Goal: Task Accomplishment & Management: Manage account settings

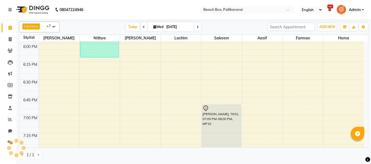
scroll to position [703, 0]
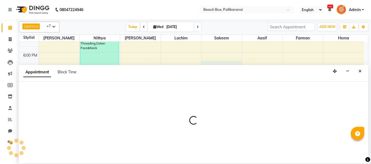
select select "7616"
select select "tentative"
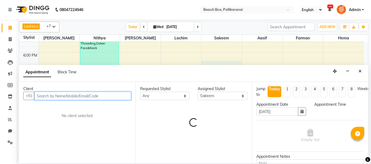
select select "1095"
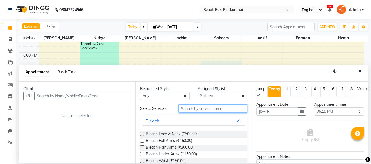
click at [223, 108] on input "text" at bounding box center [212, 109] width 69 height 8
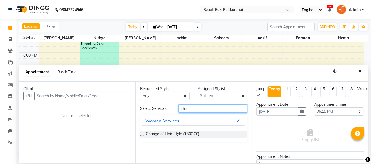
type input "cha"
click at [141, 134] on label at bounding box center [142, 134] width 4 height 4
click at [141, 134] on input "checkbox" at bounding box center [142, 135] width 4 height 4
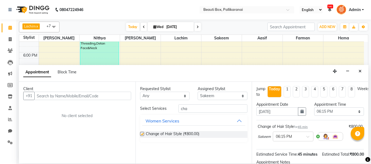
checkbox input "false"
click at [225, 97] on select "Select [PERSON_NAME] [PERSON_NAME] [PERSON_NAME] Ifzan [PERSON_NAME] Lachim Nan…" at bounding box center [223, 96] width 50 height 8
select select "1755"
click at [198, 92] on select "Select [PERSON_NAME] [PERSON_NAME] [PERSON_NAME] Ifzan [PERSON_NAME] Lachim Nan…" at bounding box center [223, 96] width 50 height 8
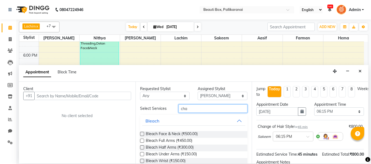
click at [196, 105] on input "cha" at bounding box center [212, 109] width 69 height 8
type input "c"
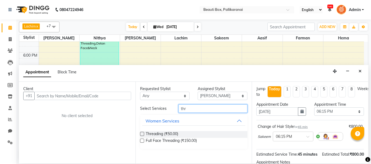
type input "thr"
click at [142, 134] on label at bounding box center [142, 134] width 4 height 4
click at [142, 134] on input "checkbox" at bounding box center [142, 135] width 4 height 4
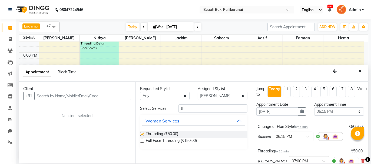
checkbox input "false"
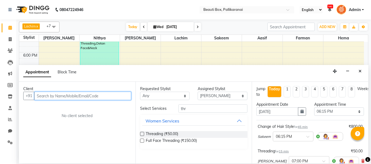
click at [121, 95] on input "text" at bounding box center [82, 96] width 97 height 8
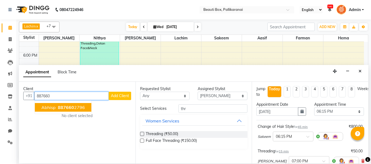
click at [80, 107] on ngb-highlight "887660 2796" at bounding box center [71, 107] width 28 height 5
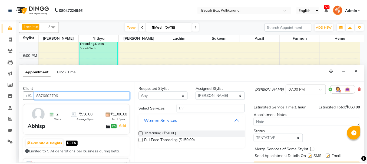
scroll to position [84, 0]
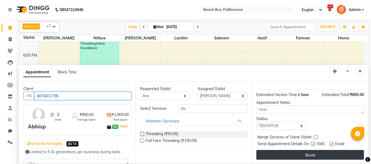
type input "8876602796"
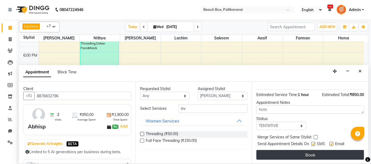
click at [329, 152] on button "Book" at bounding box center [310, 155] width 108 height 10
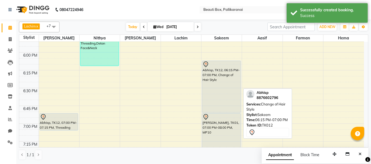
click at [213, 79] on div "Abhisp, TK12, 06:15 PM-07:00 PM, Change of Hair Style" at bounding box center [221, 87] width 38 height 52
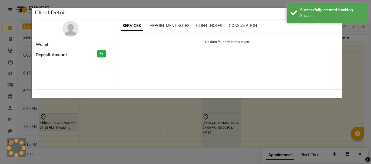
select select "7"
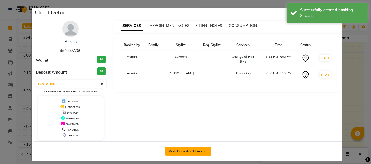
click at [192, 148] on button "Mark Done And Checkout" at bounding box center [188, 151] width 46 height 9
select select "service"
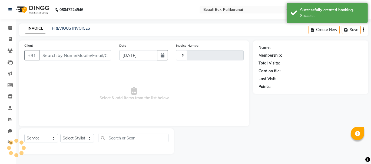
type input "2468"
select select "11"
type input "8876602796"
select select "7616"
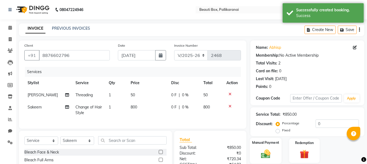
click at [273, 152] on img at bounding box center [265, 154] width 15 height 11
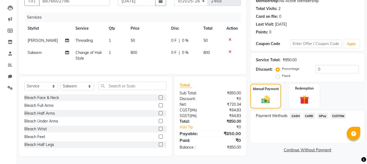
click at [322, 113] on span "GPay" at bounding box center [322, 116] width 11 height 6
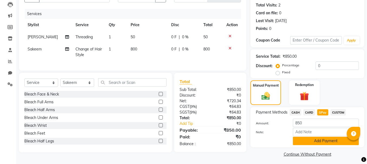
click at [322, 139] on button "Add Payment" at bounding box center [326, 141] width 66 height 8
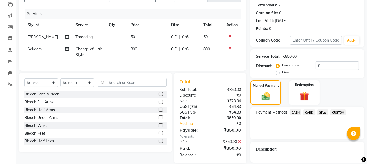
scroll to position [82, 0]
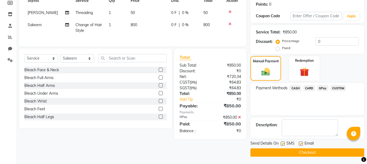
click at [330, 150] on button "Checkout" at bounding box center [307, 153] width 114 height 8
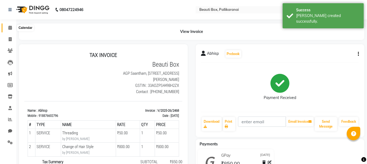
click at [10, 26] on icon at bounding box center [10, 28] width 4 height 4
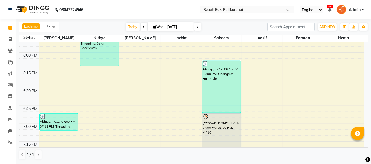
scroll to position [730, 0]
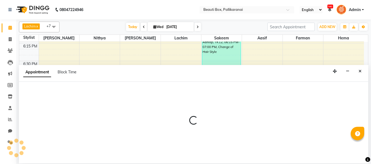
select select "9763"
select select "1155"
select select "tentative"
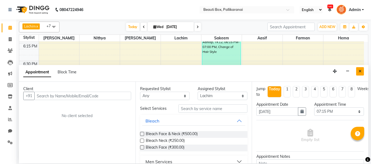
click at [362, 70] on button "Close" at bounding box center [360, 71] width 8 height 8
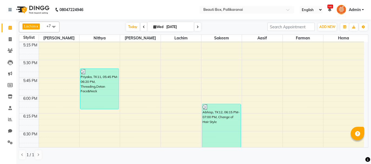
scroll to position [649, 0]
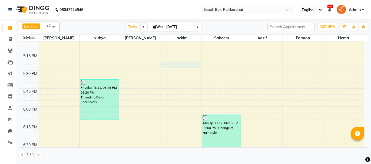
select select "9763"
select select "tentative"
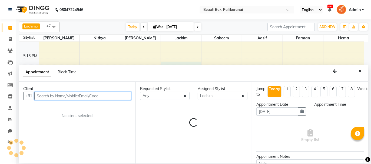
select select "1050"
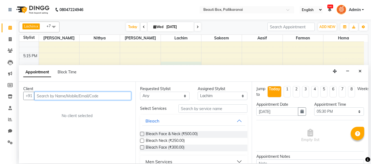
click at [105, 96] on input "text" at bounding box center [82, 96] width 97 height 8
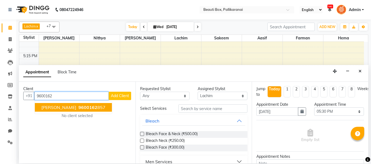
click at [78, 109] on span "9600162" at bounding box center [87, 107] width 19 height 5
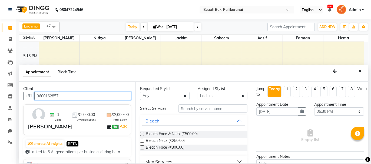
type input "9600162857"
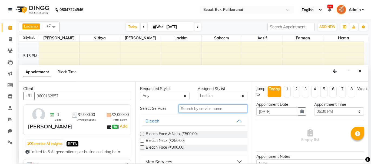
click at [195, 109] on input "text" at bounding box center [212, 109] width 69 height 8
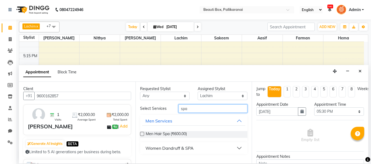
type input "spa"
click at [238, 120] on button "Men Services" at bounding box center [193, 121] width 103 height 10
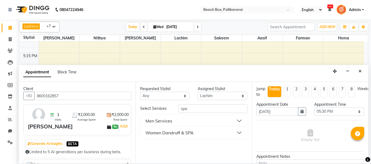
click at [240, 133] on button "Women Dandruff & SPA" at bounding box center [193, 133] width 103 height 10
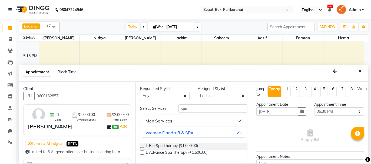
click at [142, 152] on label at bounding box center [142, 153] width 4 height 4
click at [142, 152] on input "checkbox" at bounding box center [142, 154] width 4 height 4
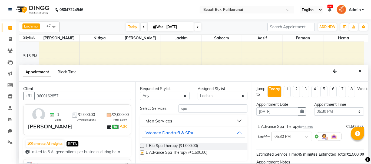
checkbox input "false"
click at [227, 94] on select "Select [PERSON_NAME] [PERSON_NAME] [PERSON_NAME] Ifzan [PERSON_NAME] Lachim Nan…" at bounding box center [223, 96] width 50 height 8
select select "18746"
click at [198, 92] on select "Select [PERSON_NAME] [PERSON_NAME] [PERSON_NAME] Ifzan [PERSON_NAME] Lachim Nan…" at bounding box center [223, 96] width 50 height 8
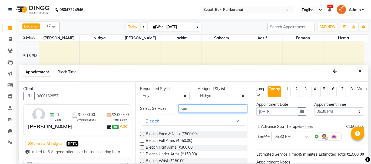
click at [191, 109] on input "spa" at bounding box center [212, 109] width 69 height 8
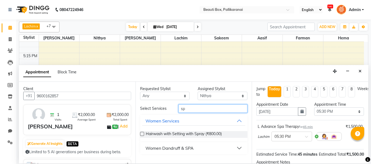
type input "s"
type input "faci"
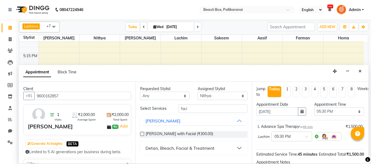
click at [141, 133] on label at bounding box center [142, 134] width 4 height 4
click at [141, 133] on input "checkbox" at bounding box center [142, 135] width 4 height 4
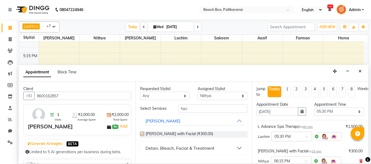
checkbox input "false"
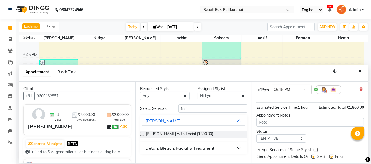
scroll to position [84, 0]
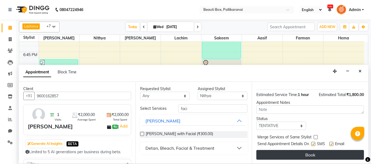
click at [315, 156] on button "Book" at bounding box center [310, 155] width 108 height 10
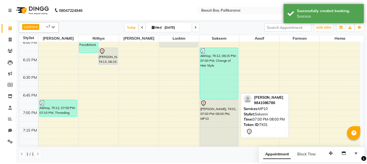
scroll to position [649, 0]
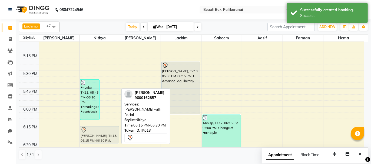
drag, startPoint x: 108, startPoint y: 123, endPoint x: 98, endPoint y: 133, distance: 14.5
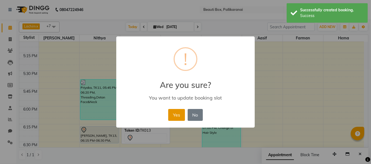
click at [177, 115] on button "Yes" at bounding box center [176, 115] width 16 height 12
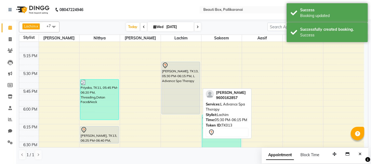
click at [185, 101] on div "[PERSON_NAME], TK13, 05:30 PM-06:15 PM, L Advance Spa Therapy" at bounding box center [181, 88] width 38 height 52
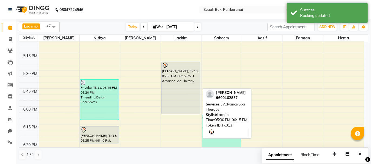
click at [185, 101] on div "[PERSON_NAME], TK13, 05:30 PM-06:15 PM, L Advance Spa Therapy" at bounding box center [181, 88] width 38 height 52
select select "7"
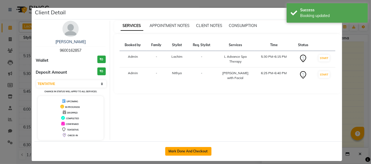
click at [185, 148] on button "Mark Done And Checkout" at bounding box center [188, 151] width 46 height 9
select select "service"
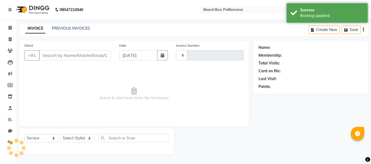
type input "2469"
select select "11"
type input "9600162857"
select select "18746"
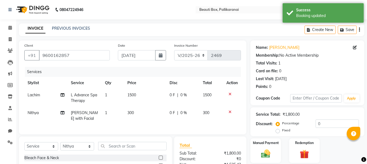
scroll to position [54, 0]
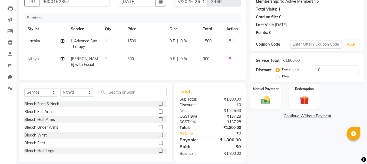
click at [131, 46] on td "1500" at bounding box center [145, 44] width 42 height 18
select select "9763"
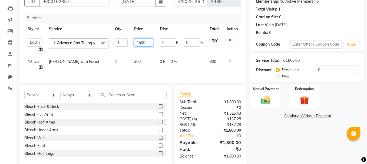
click at [141, 42] on input "1500" at bounding box center [143, 42] width 19 height 8
type input "2000"
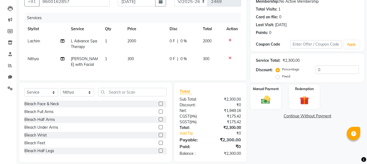
click at [146, 71] on td "300" at bounding box center [145, 62] width 42 height 18
select select "18746"
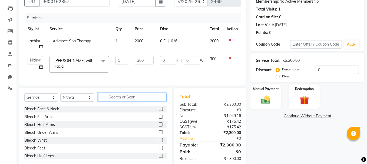
click at [109, 100] on input "text" at bounding box center [132, 97] width 68 height 8
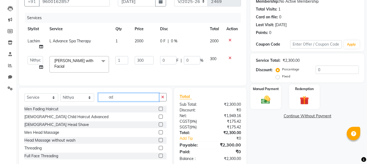
click at [109, 100] on input "ad" at bounding box center [128, 97] width 61 height 8
click at [114, 99] on input "ad" at bounding box center [128, 97] width 61 height 8
type input "a"
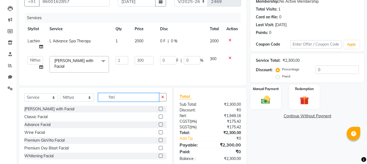
scroll to position [66, 0]
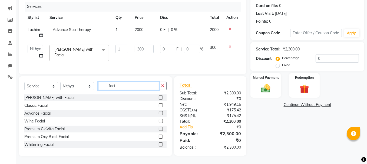
type input "faci"
click at [159, 112] on label at bounding box center [161, 113] width 4 height 4
click at [159, 112] on input "checkbox" at bounding box center [161, 114] width 4 height 4
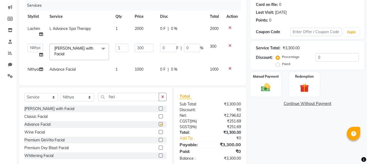
checkbox input "false"
click at [271, 88] on img at bounding box center [265, 87] width 15 height 11
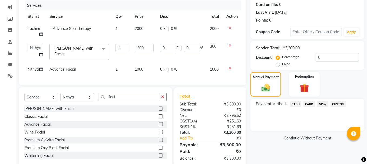
click at [309, 103] on span "CARD" at bounding box center [309, 104] width 12 height 6
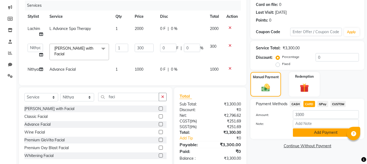
click at [314, 132] on button "Add Payment" at bounding box center [326, 133] width 66 height 8
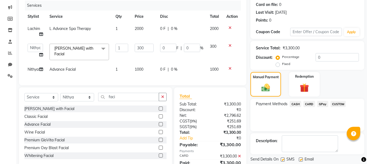
scroll to position [90, 0]
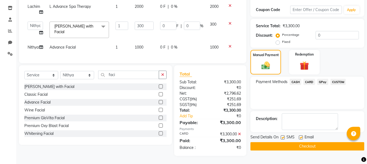
click at [317, 145] on button "Checkout" at bounding box center [307, 146] width 114 height 8
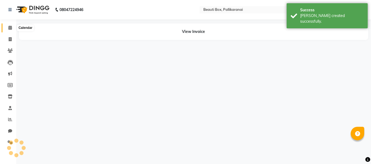
click at [11, 27] on icon at bounding box center [10, 28] width 4 height 4
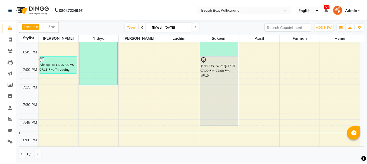
scroll to position [730, 0]
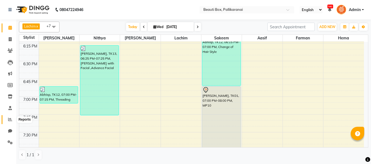
click at [9, 119] on icon at bounding box center [10, 120] width 4 height 4
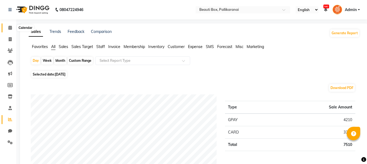
click at [10, 25] on span at bounding box center [9, 28] width 9 height 6
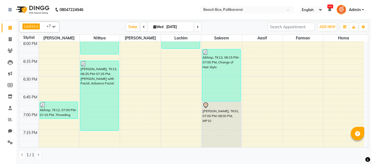
scroll to position [703, 0]
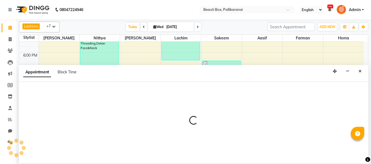
select select "9763"
select select "1110"
select select "tentative"
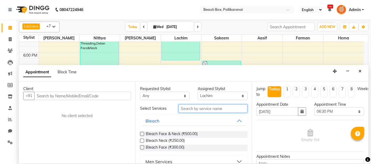
click at [185, 108] on input "text" at bounding box center [212, 109] width 69 height 8
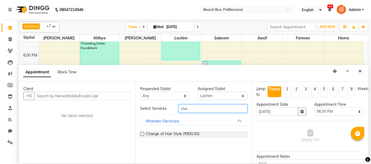
type input "cha"
click at [142, 134] on label at bounding box center [142, 134] width 4 height 4
click at [142, 134] on input "checkbox" at bounding box center [142, 135] width 4 height 4
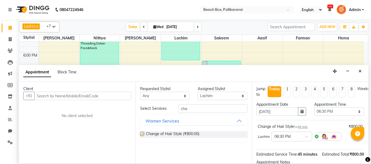
checkbox input "false"
click at [228, 95] on select "Select [PERSON_NAME] [PERSON_NAME] [PERSON_NAME] Ifzan [PERSON_NAME] Lachim Nan…" at bounding box center [223, 96] width 50 height 8
select select "18746"
click at [198, 92] on select "Select [PERSON_NAME] [PERSON_NAME] [PERSON_NAME] Ifzan [PERSON_NAME] Lachim Nan…" at bounding box center [223, 96] width 50 height 8
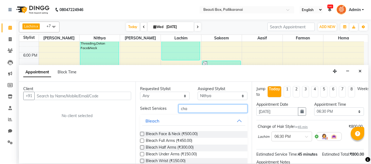
click at [190, 109] on input "cha" at bounding box center [212, 109] width 69 height 8
type input "c"
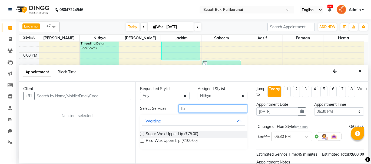
type input "lip"
click at [141, 141] on label at bounding box center [142, 141] width 4 height 4
click at [141, 141] on input "checkbox" at bounding box center [142, 142] width 4 height 4
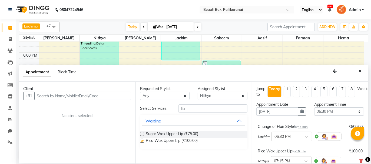
checkbox input "false"
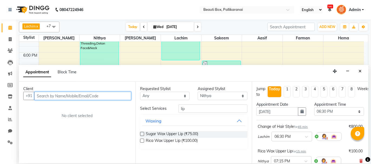
click at [106, 96] on input "text" at bounding box center [82, 96] width 97 height 8
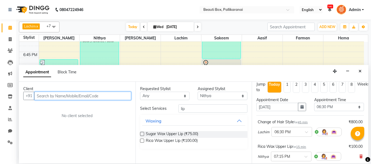
scroll to position [0, 0]
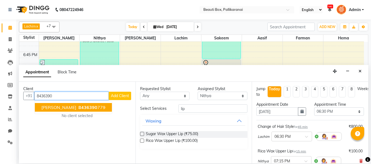
click at [96, 106] on ngb-highlight "8436390 779" at bounding box center [91, 107] width 28 height 5
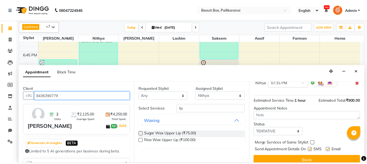
scroll to position [84, 0]
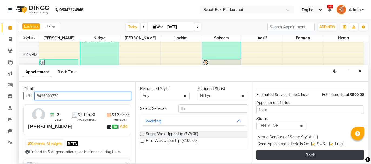
type input "8436390779"
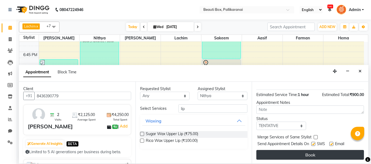
click at [308, 154] on button "Book" at bounding box center [310, 155] width 108 height 10
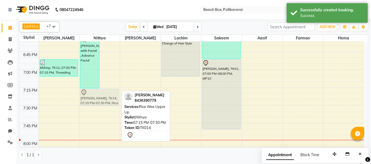
drag, startPoint x: 105, startPoint y: 84, endPoint x: 101, endPoint y: 96, distance: 13.4
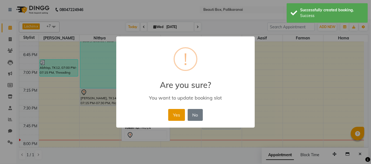
click at [177, 112] on button "Yes" at bounding box center [176, 115] width 16 height 12
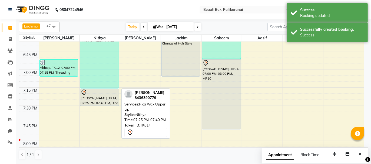
click at [99, 99] on div "[PERSON_NAME], TK14, 07:25 PM-07:40 PM, Rica Wax Upper Lip" at bounding box center [99, 97] width 38 height 17
select select "7"
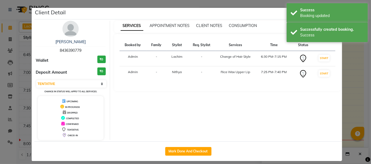
click at [99, 99] on div "UPCOMING" at bounding box center [70, 101] width 61 height 6
click at [180, 148] on button "Mark Done And Checkout" at bounding box center [188, 151] width 46 height 9
select select "service"
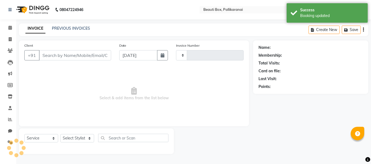
type input "2470"
select select "11"
type input "8436390779"
select select "18746"
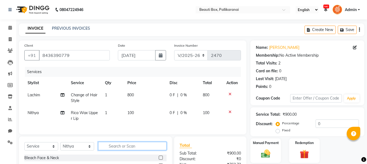
click at [123, 151] on input "text" at bounding box center [132, 146] width 68 height 8
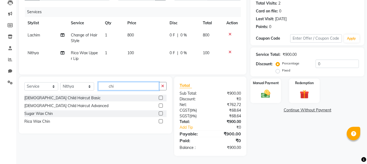
type input "chi"
click at [160, 121] on label at bounding box center [161, 121] width 4 height 4
click at [160, 121] on input "checkbox" at bounding box center [161, 122] width 4 height 4
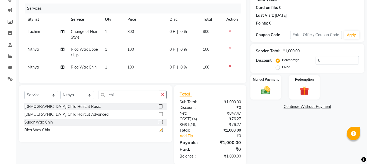
checkbox input "false"
click at [259, 90] on img at bounding box center [265, 90] width 15 height 11
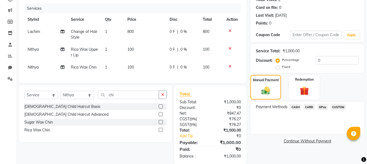
click at [321, 106] on span "GPay" at bounding box center [322, 107] width 11 height 6
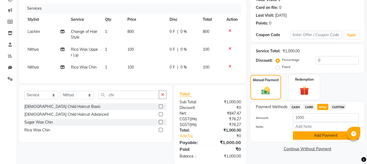
click at [321, 135] on button "Add Payment" at bounding box center [326, 136] width 66 height 8
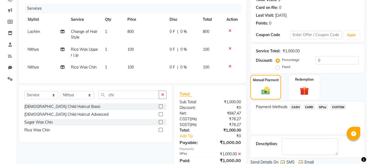
scroll to position [87, 0]
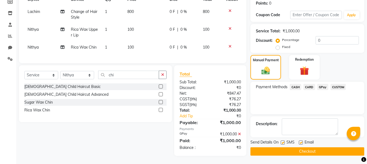
click at [319, 148] on button "Checkout" at bounding box center [307, 152] width 114 height 8
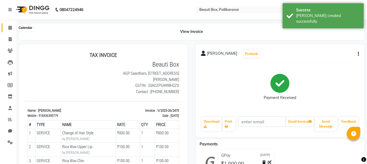
click at [9, 28] on icon at bounding box center [10, 28] width 4 height 4
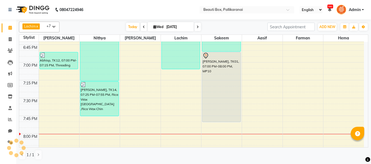
scroll to position [791, 0]
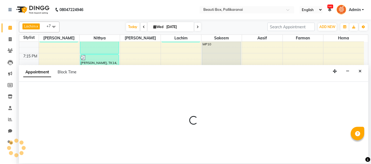
select select "18746"
select select "1200"
select select "tentative"
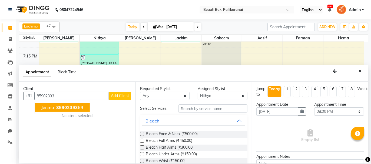
click at [61, 106] on span "85902393" at bounding box center [67, 107] width 22 height 5
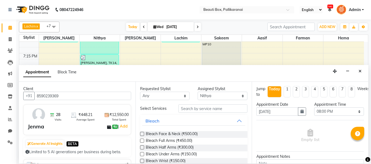
type input "8590239369"
click at [192, 109] on input "text" at bounding box center [212, 109] width 69 height 8
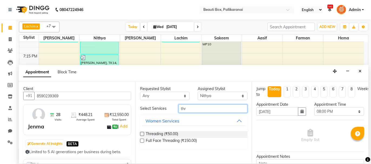
type input "thr"
click at [142, 133] on label at bounding box center [142, 134] width 4 height 4
click at [142, 133] on input "checkbox" at bounding box center [142, 135] width 4 height 4
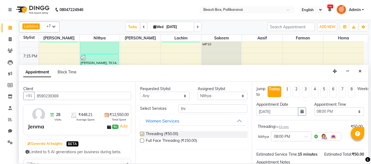
checkbox input "false"
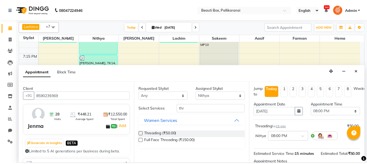
scroll to position [65, 0]
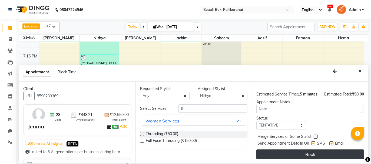
click at [339, 153] on button "Book" at bounding box center [310, 155] width 108 height 10
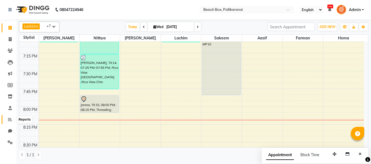
click at [10, 120] on icon at bounding box center [10, 120] width 4 height 4
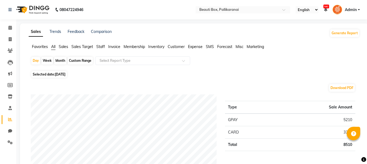
click at [83, 60] on div "Custom Range" at bounding box center [80, 61] width 25 height 8
select select "9"
select select "2025"
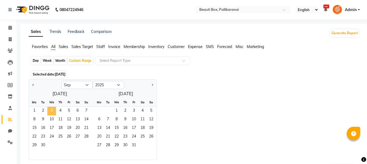
drag, startPoint x: 34, startPoint y: 109, endPoint x: 53, endPoint y: 108, distance: 18.4
click at [53, 108] on div "1 2 3 4 5 6 7" at bounding box center [60, 111] width 62 height 9
click at [53, 108] on span "3" at bounding box center [51, 111] width 9 height 9
click at [34, 111] on span "1" at bounding box center [34, 111] width 9 height 9
click at [50, 110] on span "3" at bounding box center [51, 111] width 9 height 9
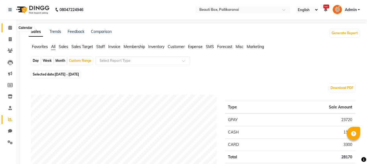
click at [9, 28] on icon at bounding box center [10, 28] width 4 height 4
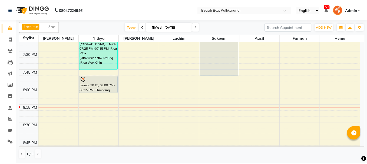
scroll to position [811, 0]
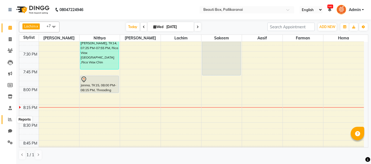
click at [10, 118] on icon at bounding box center [10, 120] width 4 height 4
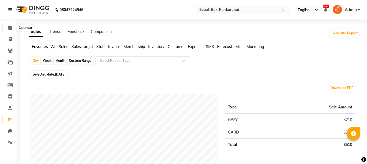
click at [9, 26] on icon at bounding box center [10, 28] width 4 height 4
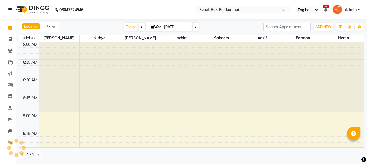
scroll to position [845, 0]
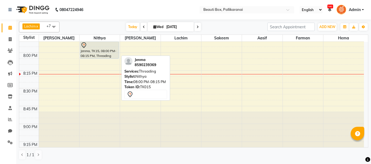
click at [97, 52] on div "Jenma, TK15, 08:00 PM-08:15 PM, Threading" at bounding box center [99, 50] width 38 height 17
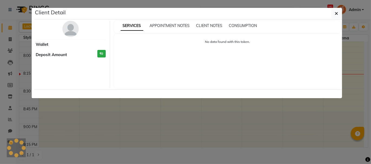
select select "7"
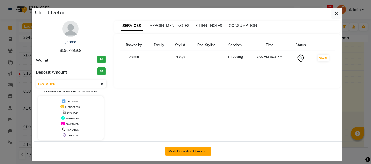
click at [176, 150] on button "Mark Done And Checkout" at bounding box center [188, 151] width 46 height 9
select select "service"
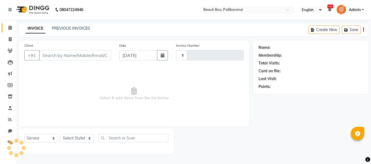
type input "2471"
select select "11"
type input "8590239369"
select select "18746"
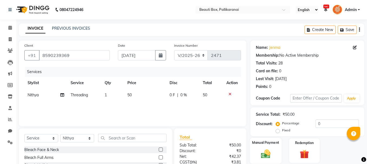
click at [265, 151] on img at bounding box center [265, 154] width 15 height 11
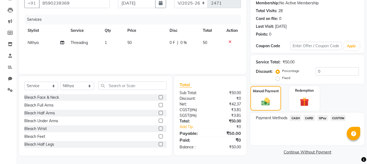
click at [322, 118] on span "GPay" at bounding box center [322, 118] width 11 height 6
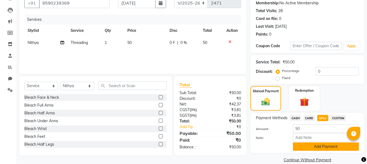
click at [323, 146] on button "Add Payment" at bounding box center [326, 147] width 66 height 8
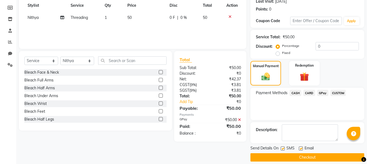
scroll to position [82, 0]
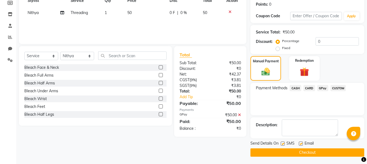
click at [338, 150] on button "Checkout" at bounding box center [307, 153] width 114 height 8
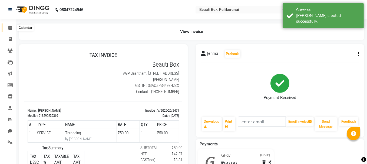
click at [10, 28] on icon at bounding box center [10, 28] width 4 height 4
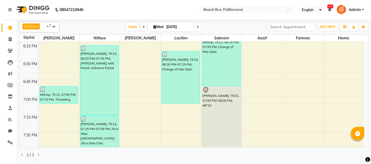
scroll to position [703, 0]
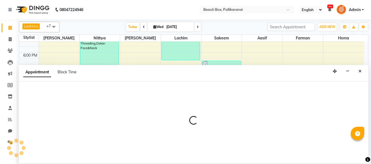
select select "86604"
select select "tentative"
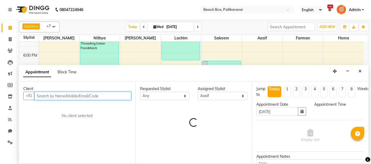
select select "1110"
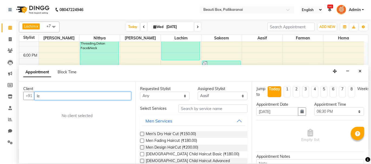
type input "l"
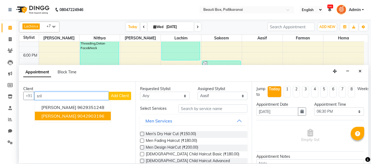
click at [79, 114] on ngb-highlight "9042903196" at bounding box center [90, 116] width 27 height 5
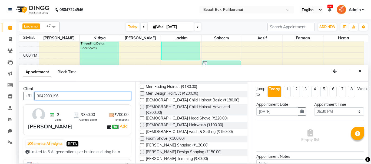
scroll to position [0, 0]
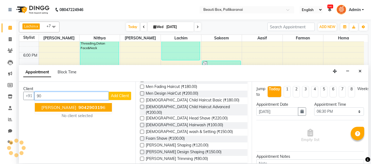
type input "9"
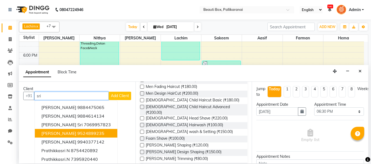
click at [92, 134] on button "Sri Rekha 9524899235" at bounding box center [76, 133] width 82 height 9
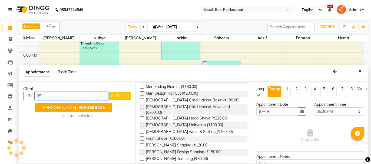
type input "9"
click at [82, 106] on ngb-highlight "9042903196" at bounding box center [90, 107] width 27 height 5
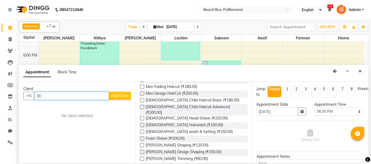
type input "9"
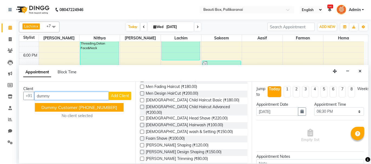
click at [53, 106] on span "Dummy Customer" at bounding box center [59, 107] width 36 height 5
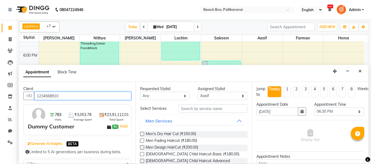
type input "1234568910"
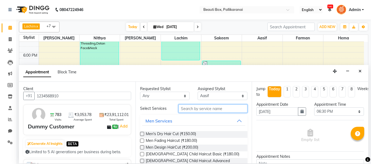
click at [209, 108] on input "text" at bounding box center [212, 109] width 69 height 8
click at [142, 135] on label at bounding box center [142, 134] width 4 height 4
click at [142, 135] on input "checkbox" at bounding box center [142, 135] width 4 height 4
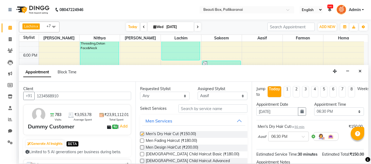
checkbox input "false"
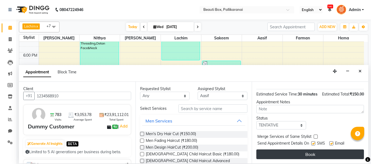
click at [342, 153] on button "Book" at bounding box center [310, 155] width 108 height 10
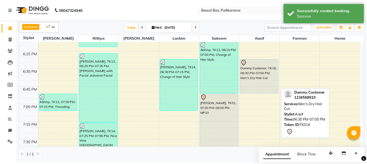
scroll to position [730, 0]
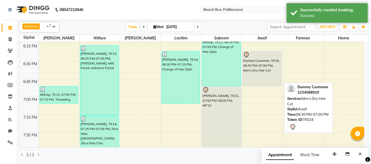
click at [261, 74] on div "Dummy Customer, TK16, 06:30 PM-07:00 PM, Men's Dry Hair Cut" at bounding box center [262, 69] width 38 height 34
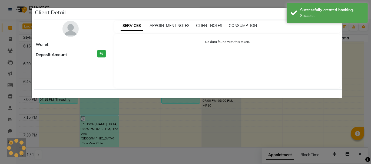
select select "7"
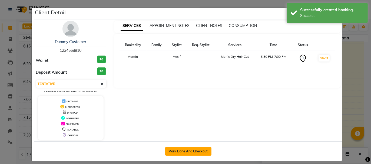
click at [175, 149] on button "Mark Done And Checkout" at bounding box center [188, 151] width 46 height 9
select select "service"
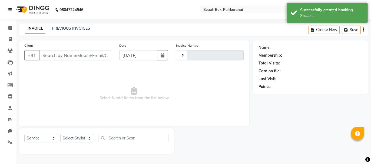
type input "2472"
select select "11"
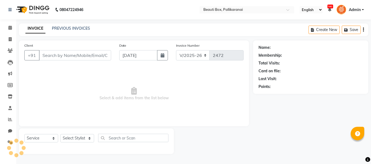
type input "1234568910"
select select "86604"
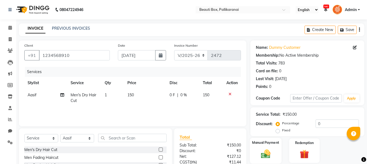
click at [272, 153] on img at bounding box center [265, 154] width 15 height 11
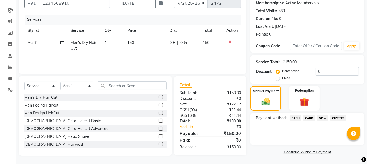
click at [323, 118] on span "GPay" at bounding box center [322, 118] width 11 height 6
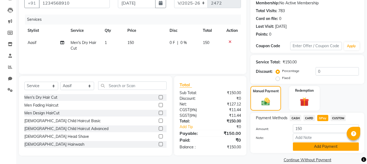
click at [322, 145] on button "Add Payment" at bounding box center [326, 147] width 66 height 8
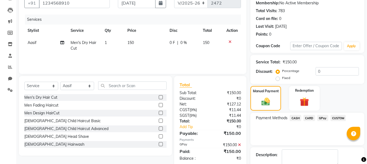
scroll to position [82, 0]
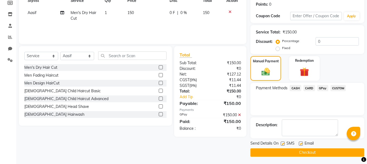
click at [339, 151] on button "Checkout" at bounding box center [307, 153] width 114 height 8
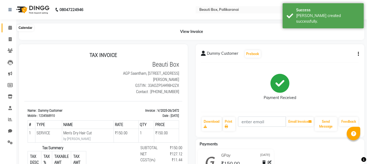
click at [10, 26] on icon at bounding box center [10, 28] width 4 height 4
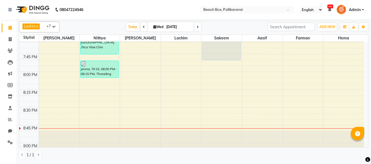
scroll to position [825, 0]
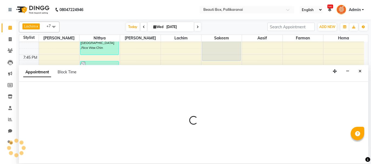
select select "1755"
select select "1215"
select select "tentative"
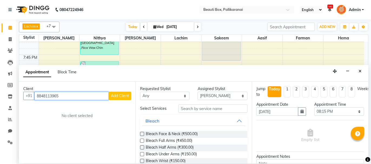
type input "8848113965"
click at [114, 95] on span "Add Client" at bounding box center [120, 96] width 18 height 5
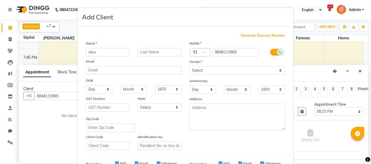
click at [88, 52] on input "ninu" at bounding box center [108, 52] width 44 height 8
type input "Ninu"
click at [216, 70] on select "Select [DEMOGRAPHIC_DATA] [DEMOGRAPHIC_DATA] Other Prefer Not To Say" at bounding box center [236, 70] width 95 height 8
select select "[DEMOGRAPHIC_DATA]"
click at [189, 66] on select "Select [DEMOGRAPHIC_DATA] [DEMOGRAPHIC_DATA] Other Prefer Not To Say" at bounding box center [236, 70] width 95 height 8
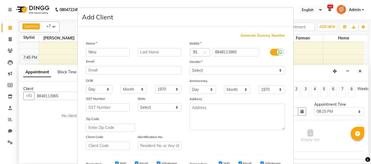
scroll to position [84, 0]
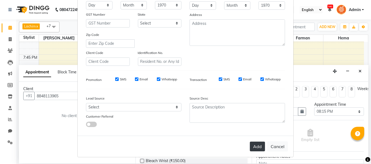
click at [254, 143] on button "Add" at bounding box center [257, 147] width 15 height 10
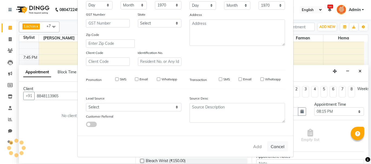
select select
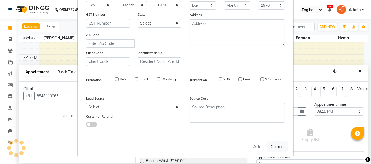
select select
checkbox input "false"
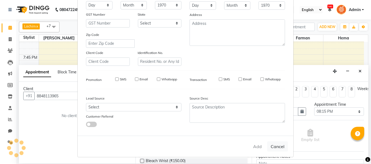
checkbox input "false"
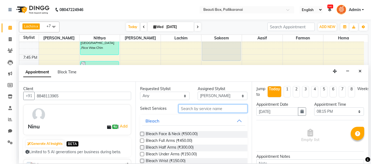
click at [215, 108] on input "text" at bounding box center [212, 109] width 69 height 8
click at [219, 108] on input "text" at bounding box center [212, 109] width 69 height 8
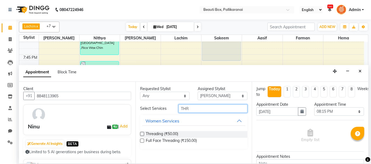
type input "THR"
click at [141, 134] on label at bounding box center [142, 134] width 4 height 4
click at [141, 134] on input "checkbox" at bounding box center [142, 135] width 4 height 4
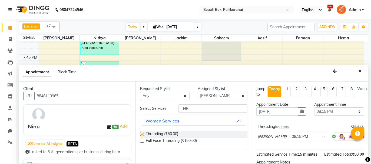
checkbox input "false"
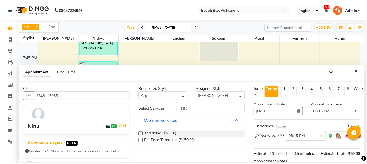
scroll to position [65, 0]
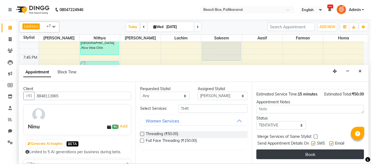
click at [334, 152] on button "Book" at bounding box center [310, 155] width 108 height 10
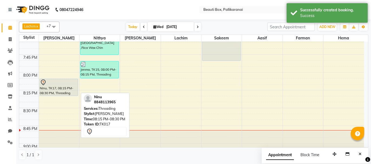
click at [61, 86] on div "Ninu, TK17, 08:15 PM-08:30 PM, Threading" at bounding box center [59, 87] width 38 height 17
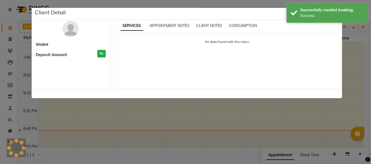
select select "7"
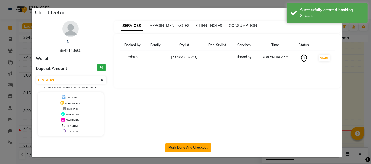
click at [186, 147] on button "Mark Done And Checkout" at bounding box center [188, 148] width 46 height 9
select select "service"
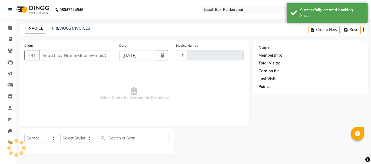
type input "2473"
select select "11"
type input "8848113965"
select select "1755"
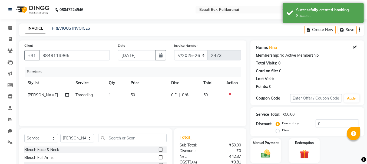
click at [109, 94] on td "1" at bounding box center [116, 95] width 22 height 12
select select "1755"
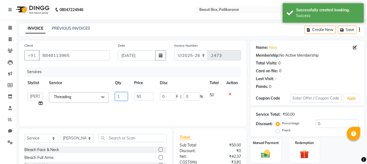
click at [118, 94] on input "1" at bounding box center [121, 96] width 13 height 8
type input "2"
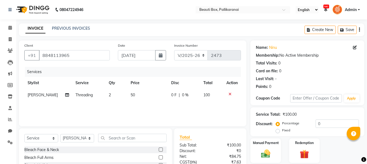
click at [132, 103] on div "Services Stylist Service Qty Price Disc Total Action [PERSON_NAME] Threading 2 …" at bounding box center [132, 94] width 216 height 54
click at [268, 156] on img at bounding box center [265, 154] width 15 height 11
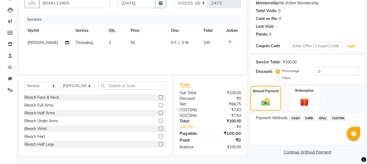
click at [319, 118] on span "GPay" at bounding box center [322, 118] width 11 height 6
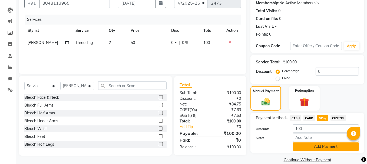
click at [329, 144] on button "Add Payment" at bounding box center [326, 147] width 66 height 8
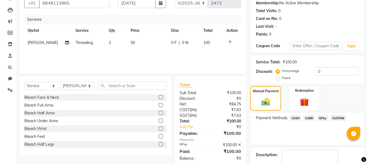
scroll to position [82, 0]
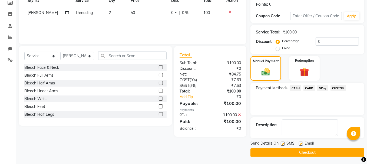
click at [324, 152] on button "Checkout" at bounding box center [307, 153] width 114 height 8
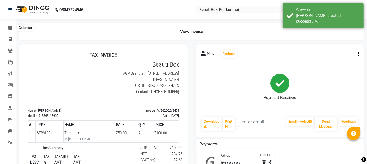
click at [9, 26] on icon at bounding box center [10, 28] width 4 height 4
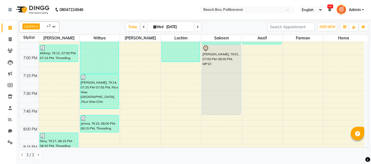
scroll to position [690, 0]
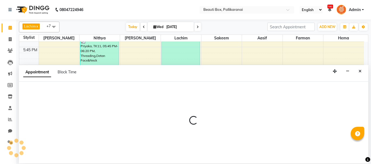
select select "40097"
select select "1110"
select select "tentative"
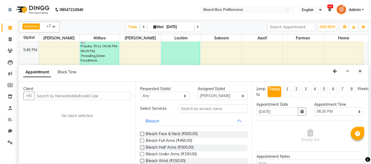
click at [120, 96] on input "text" at bounding box center [82, 96] width 97 height 8
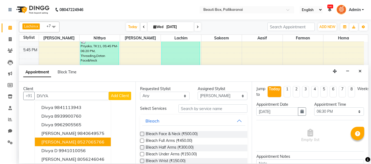
click at [101, 142] on ngb-highlight "8527065766" at bounding box center [90, 141] width 27 height 5
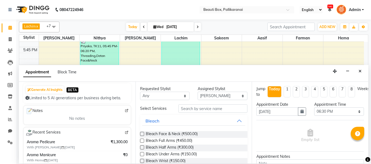
scroll to position [27, 0]
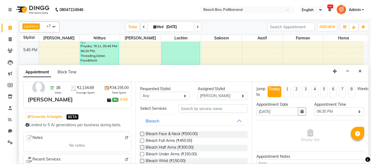
type input "8527065766"
click at [199, 107] on input "text" at bounding box center [212, 109] width 69 height 8
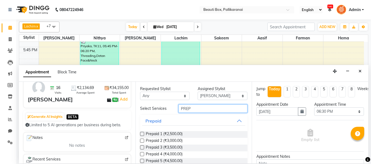
type input "PREP"
click at [142, 154] on label at bounding box center [142, 154] width 4 height 4
click at [142, 154] on input "checkbox" at bounding box center [142, 155] width 4 height 4
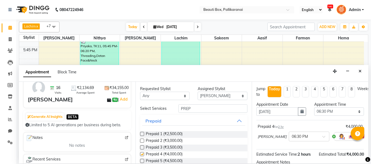
checkbox input "false"
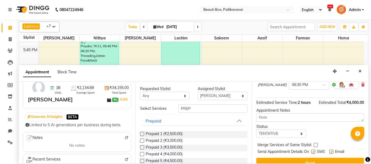
scroll to position [60, 0]
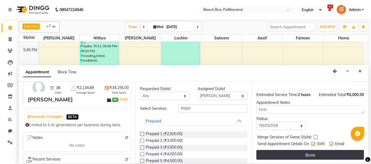
click at [332, 155] on button "Book" at bounding box center [310, 155] width 108 height 10
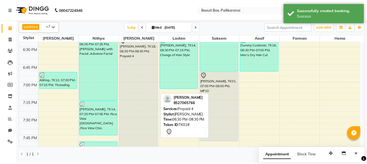
scroll to position [771, 0]
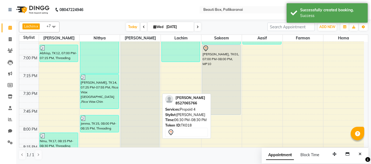
click at [138, 94] on div "[PERSON_NAME], TK18, 06:30 PM-08:30 PM, Prepaid 4" at bounding box center [140, 80] width 38 height 140
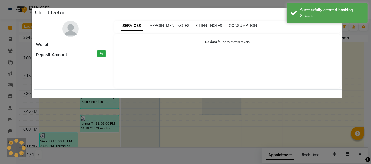
select select "7"
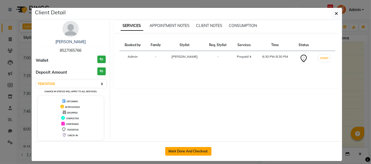
click at [187, 149] on button "Mark Done And Checkout" at bounding box center [188, 151] width 46 height 9
select select "service"
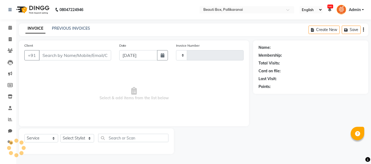
type input "2474"
select select "11"
type input "8527065766"
select select "40097"
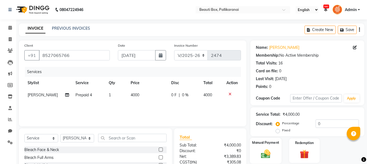
click at [262, 154] on img at bounding box center [265, 154] width 15 height 11
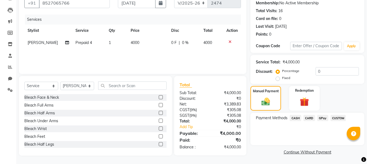
click at [319, 118] on span "GPay" at bounding box center [322, 118] width 11 height 6
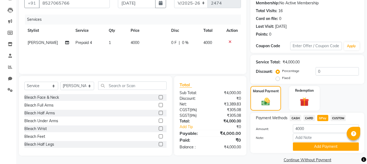
click at [202, 51] on div "Services Stylist Service Qty Price Disc Total Action [PERSON_NAME] Prepaid 4 1 …" at bounding box center [132, 42] width 216 height 54
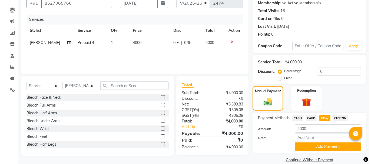
scroll to position [0, 0]
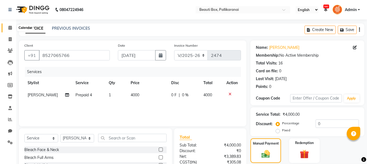
click at [8, 26] on icon at bounding box center [10, 28] width 4 height 4
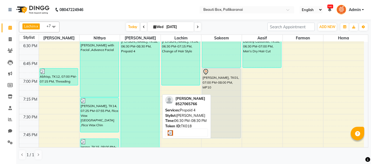
scroll to position [757, 0]
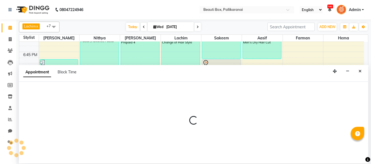
select select "86604"
select select "1155"
select select "tentative"
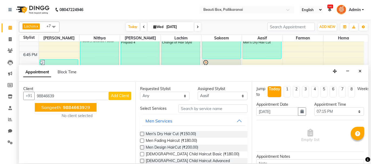
click at [78, 106] on span "98846639" at bounding box center [74, 107] width 22 height 5
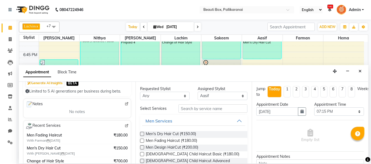
scroll to position [81, 0]
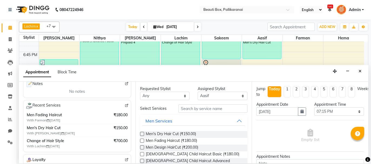
type input "9884663929"
click at [195, 107] on input "text" at bounding box center [212, 109] width 69 height 8
click at [194, 108] on input "text" at bounding box center [212, 109] width 69 height 8
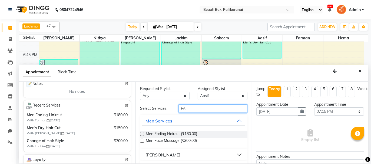
type input "FA"
click at [141, 134] on label at bounding box center [142, 134] width 4 height 4
click at [141, 134] on input "checkbox" at bounding box center [142, 135] width 4 height 4
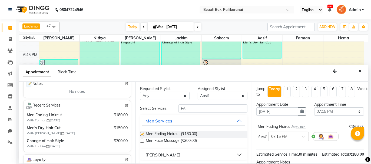
checkbox input "false"
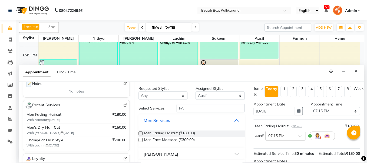
scroll to position [65, 0]
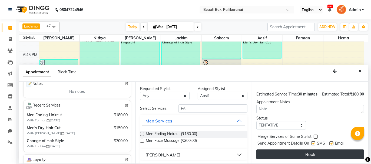
click at [338, 153] on button "Book" at bounding box center [310, 155] width 108 height 10
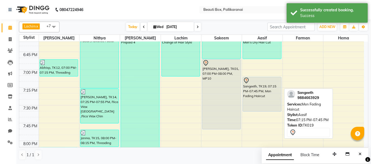
click at [262, 96] on div "Sangeeth, TK19, 07:15 PM-07:45 PM, Men Fading Haircut" at bounding box center [262, 94] width 38 height 34
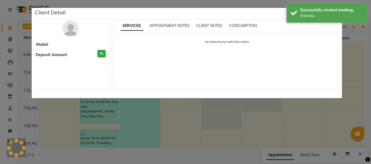
select select "7"
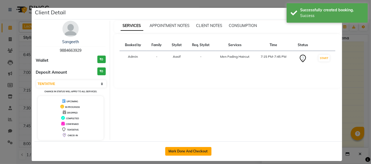
click at [192, 150] on button "Mark Done And Checkout" at bounding box center [188, 151] width 46 height 9
select select "service"
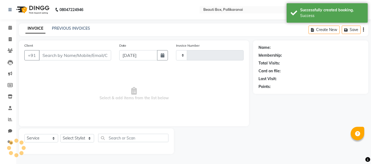
type input "2474"
select select "11"
type input "9884663929"
select select "86604"
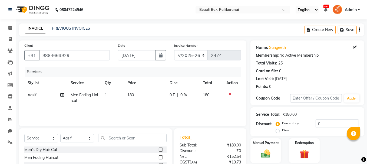
scroll to position [52, 0]
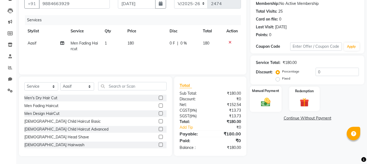
click at [266, 102] on img at bounding box center [265, 102] width 15 height 11
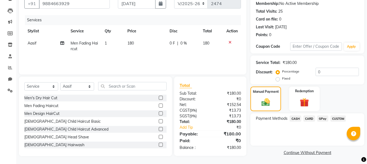
click at [132, 46] on td "180" at bounding box center [145, 46] width 42 height 18
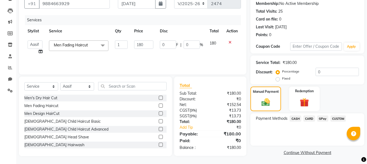
click at [294, 118] on span "CASH" at bounding box center [295, 119] width 12 height 6
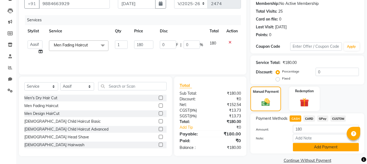
click at [311, 145] on button "Add Payment" at bounding box center [326, 147] width 66 height 8
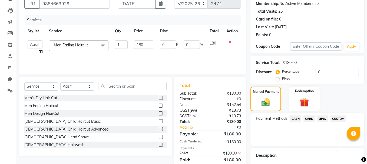
scroll to position [82, 0]
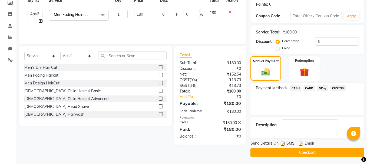
click at [328, 150] on button "Checkout" at bounding box center [307, 153] width 114 height 8
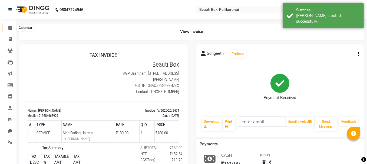
click at [9, 27] on icon at bounding box center [10, 28] width 4 height 4
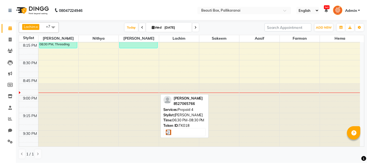
scroll to position [879, 0]
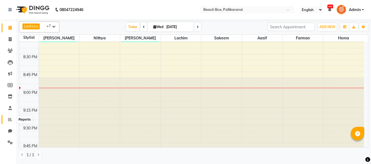
click at [8, 119] on icon at bounding box center [10, 120] width 4 height 4
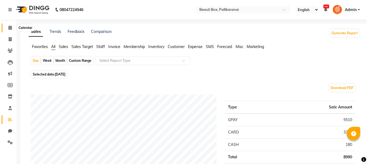
click at [9, 28] on icon at bounding box center [10, 28] width 4 height 4
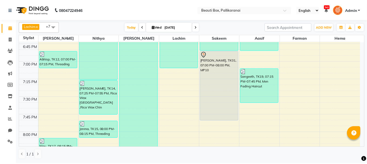
scroll to position [757, 0]
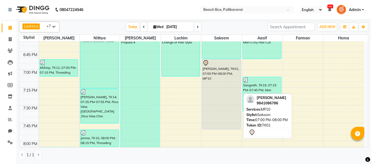
click at [222, 106] on div "[PERSON_NAME], TK01, 07:00 PM-08:00 PM, MP10" at bounding box center [221, 95] width 38 height 70
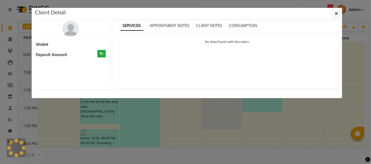
select select "7"
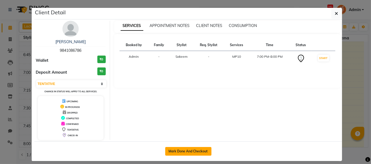
click at [191, 149] on button "Mark Done And Checkout" at bounding box center [188, 151] width 46 height 9
select select "service"
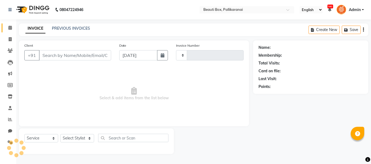
type input "2475"
select select "11"
type input "9841086786"
select select "7616"
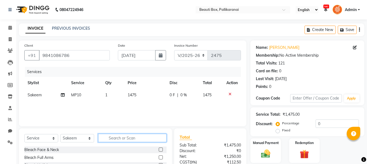
click at [136, 139] on input "text" at bounding box center [132, 138] width 68 height 8
type input "BODY"
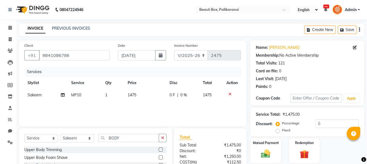
click at [160, 150] on label at bounding box center [161, 150] width 4 height 4
click at [160, 150] on input "checkbox" at bounding box center [161, 150] width 4 height 4
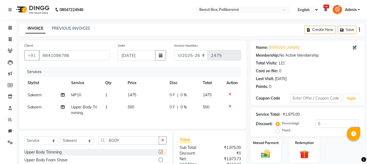
checkbox input "false"
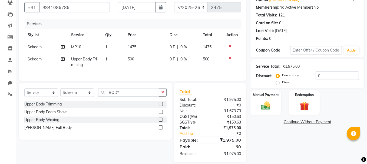
scroll to position [54, 0]
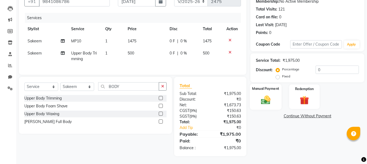
click at [270, 97] on img at bounding box center [265, 100] width 15 height 11
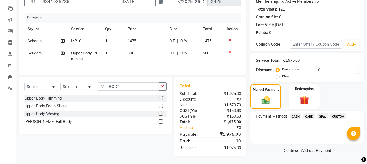
click at [321, 116] on span "GPay" at bounding box center [322, 117] width 11 height 6
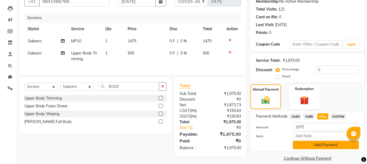
click at [316, 146] on button "Add Payment" at bounding box center [326, 145] width 66 height 8
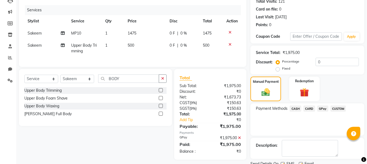
scroll to position [82, 0]
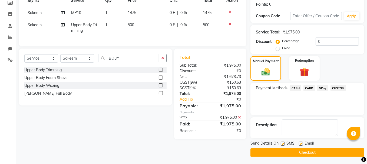
click at [348, 152] on button "Checkout" at bounding box center [307, 153] width 114 height 8
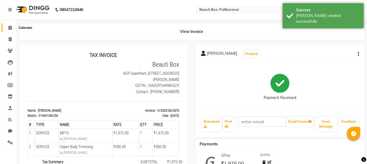
click at [9, 28] on icon at bounding box center [10, 28] width 4 height 4
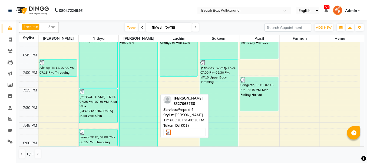
scroll to position [730, 0]
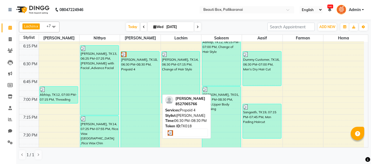
click at [142, 96] on div "[PERSON_NAME], TK18, 06:30 PM-08:30 PM, Prepaid 4" at bounding box center [140, 122] width 38 height 140
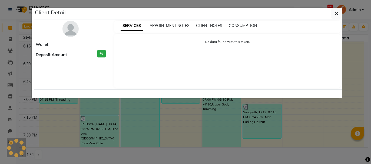
select select "3"
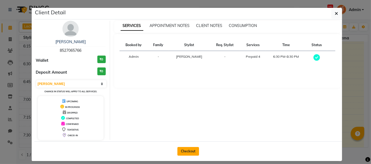
click at [185, 150] on button "Checkout" at bounding box center [188, 151] width 22 height 9
select select "service"
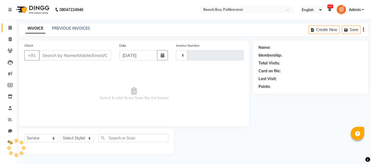
type input "2476"
select select "11"
type input "8527065766"
select select "40097"
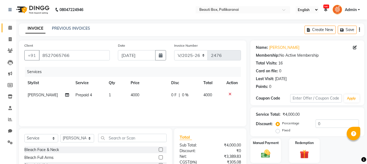
scroll to position [52, 0]
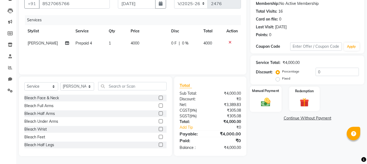
click at [268, 100] on img at bounding box center [265, 102] width 15 height 11
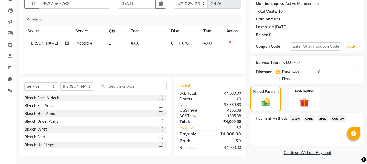
click at [324, 119] on span "GPay" at bounding box center [322, 119] width 11 height 6
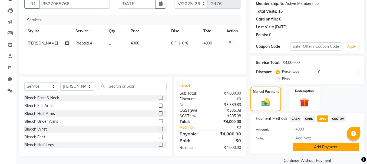
click at [320, 145] on button "Add Payment" at bounding box center [326, 147] width 66 height 8
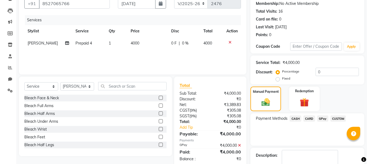
scroll to position [82, 0]
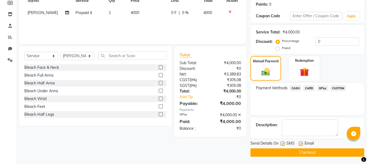
click at [318, 150] on button "Checkout" at bounding box center [307, 153] width 114 height 8
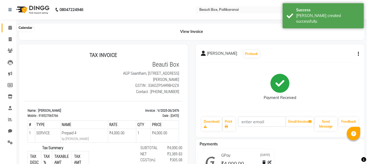
click at [11, 27] on icon at bounding box center [10, 28] width 4 height 4
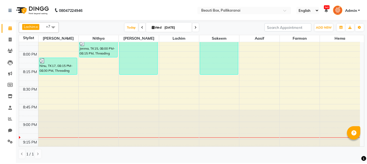
scroll to position [879, 0]
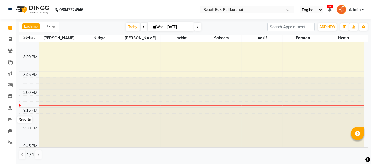
click at [9, 120] on icon at bounding box center [10, 120] width 4 height 4
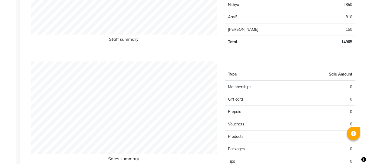
scroll to position [189, 0]
